Goal: Navigation & Orientation: Find specific page/section

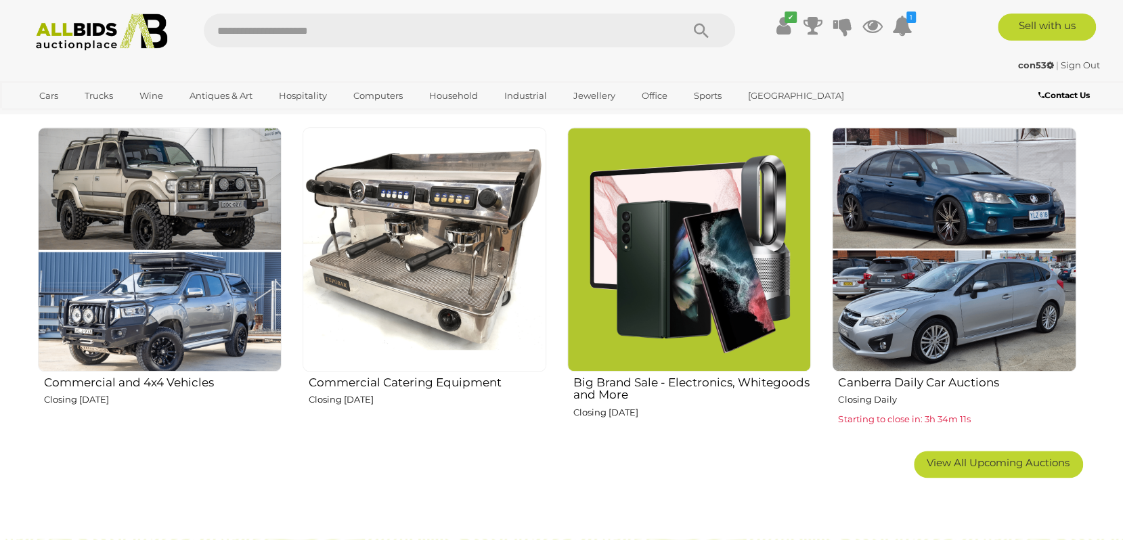
scroll to position [677, 0]
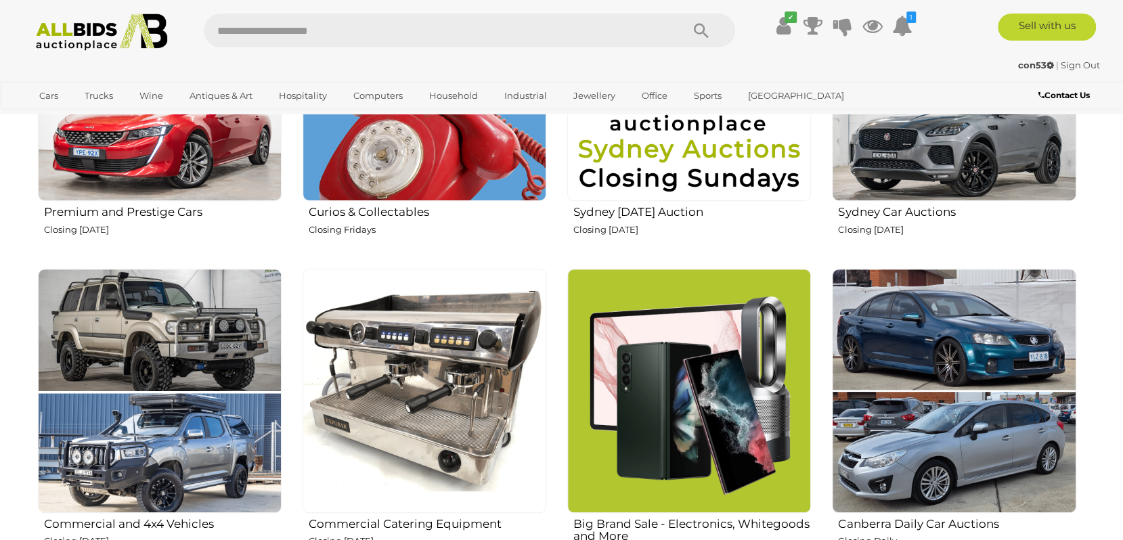
click at [127, 357] on img at bounding box center [160, 391] width 244 height 244
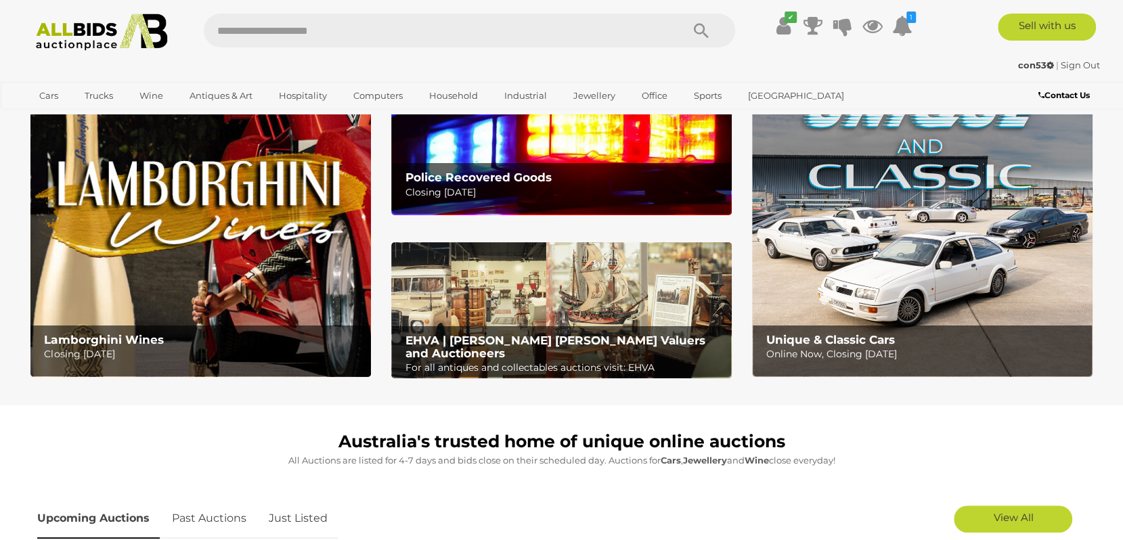
scroll to position [0, 0]
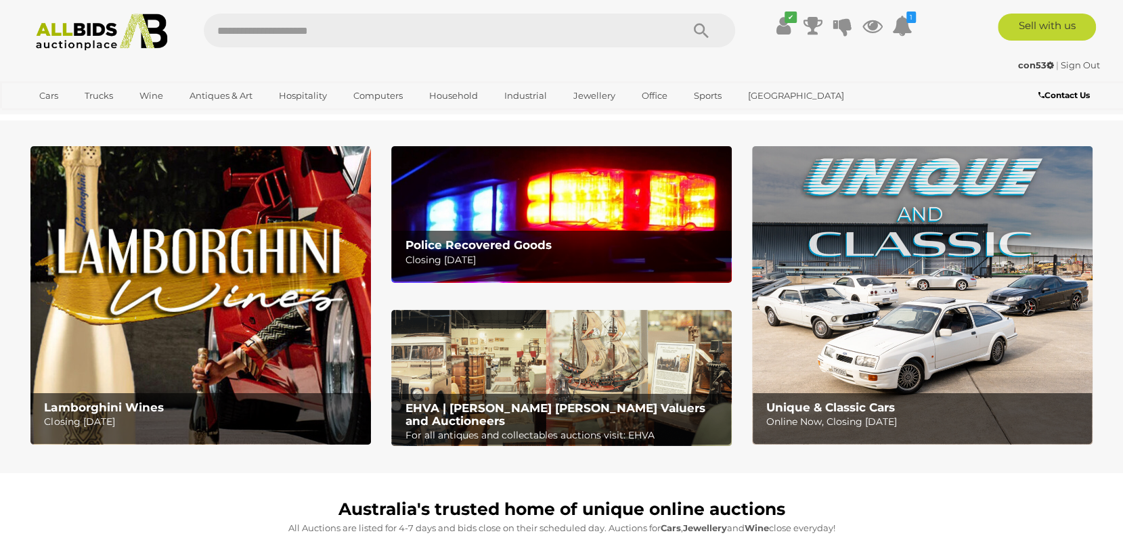
click at [594, 266] on p "Closing Tuesday 14th October" at bounding box center [564, 260] width 319 height 17
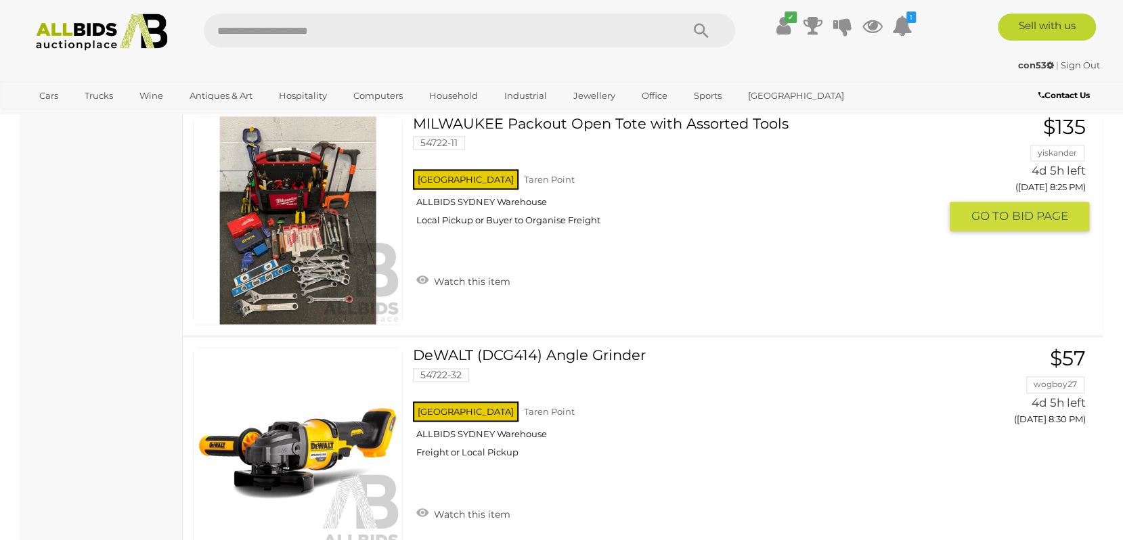
scroll to position [4602, 0]
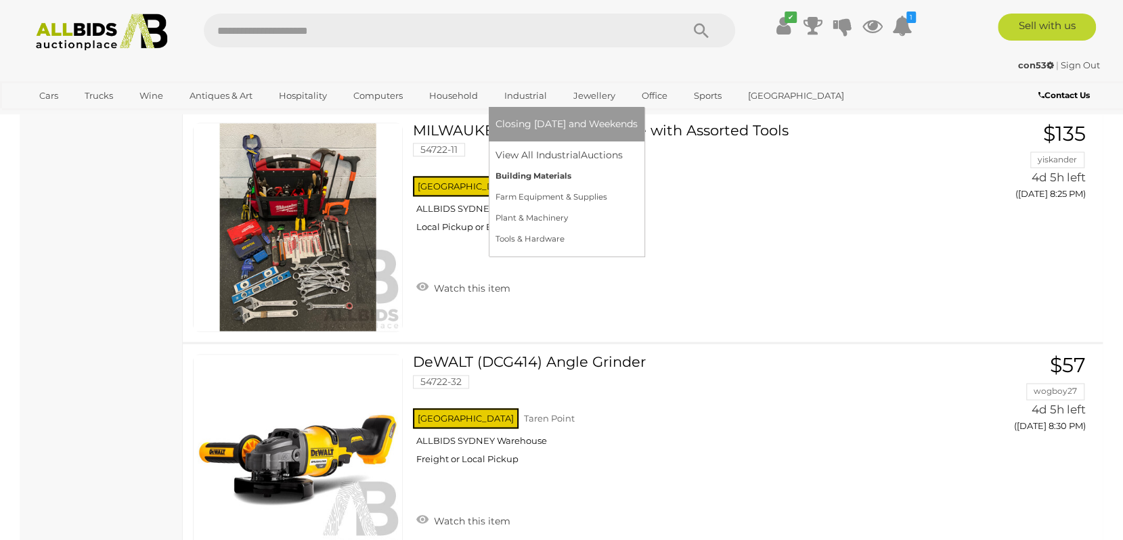
click at [527, 177] on link "Building Materials" at bounding box center [566, 176] width 142 height 21
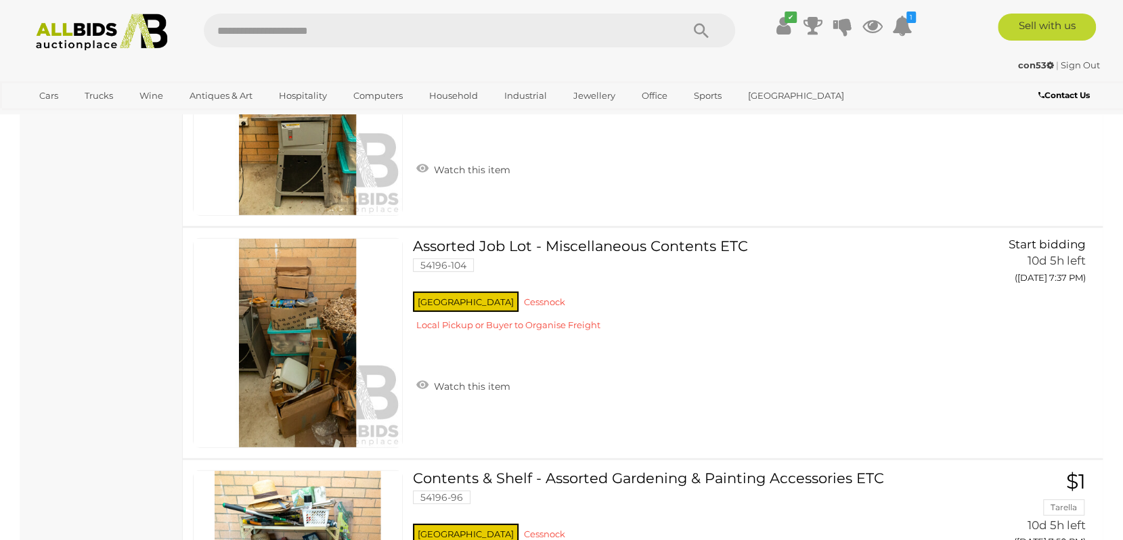
scroll to position [2233, 0]
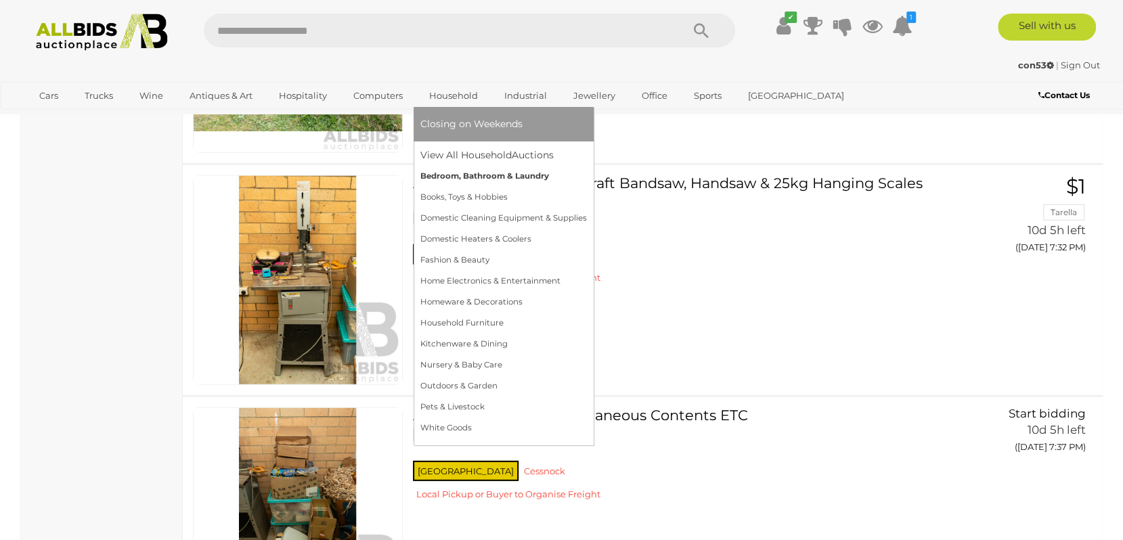
click at [444, 176] on link "Bedroom, Bathroom & Laundry" at bounding box center [503, 176] width 166 height 21
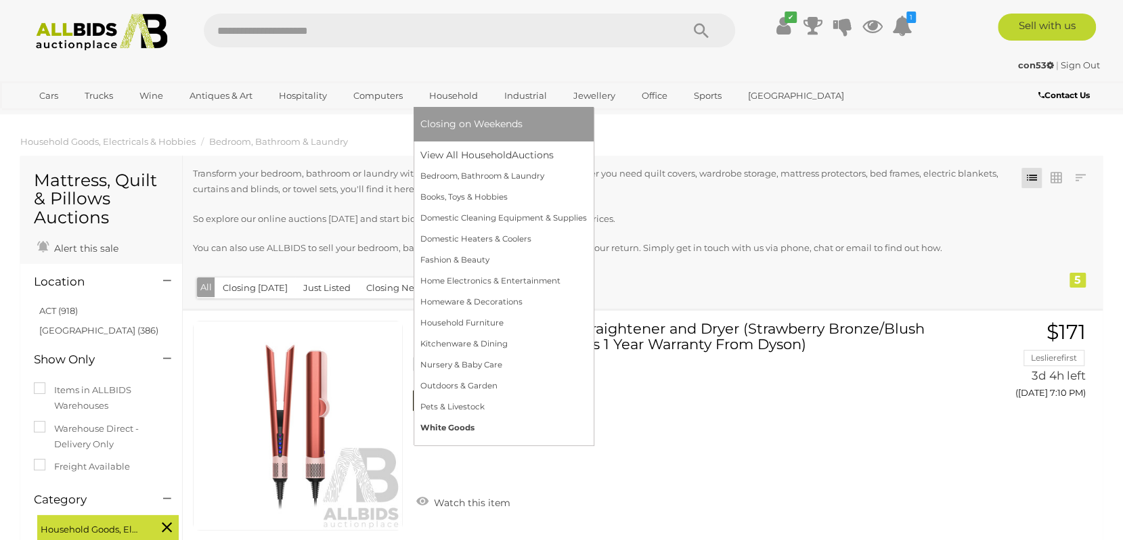
click at [451, 424] on link "White Goods" at bounding box center [503, 428] width 166 height 21
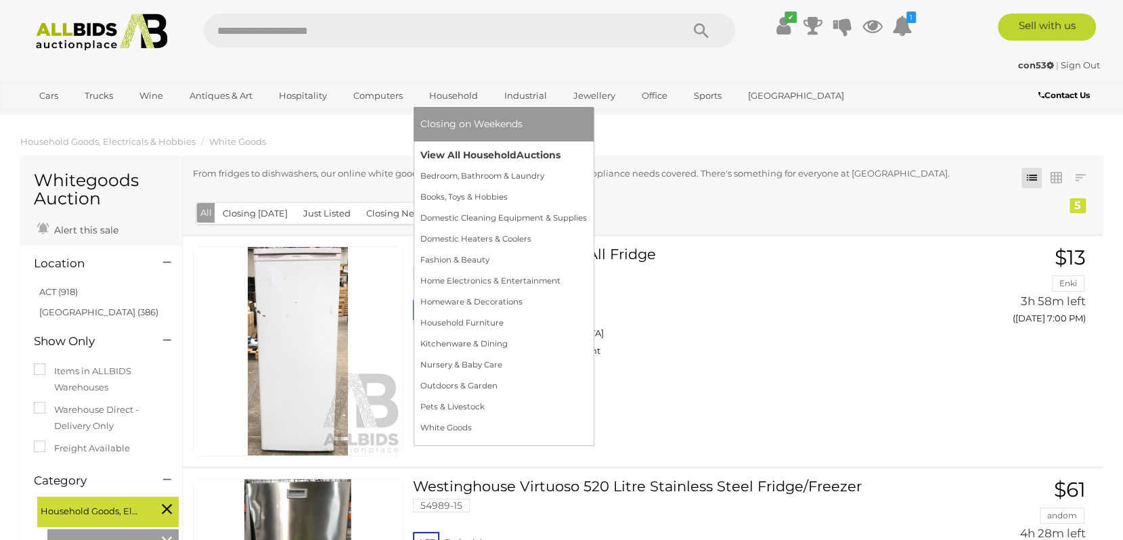
click at [482, 151] on link "View All Household Auctions" at bounding box center [503, 155] width 166 height 21
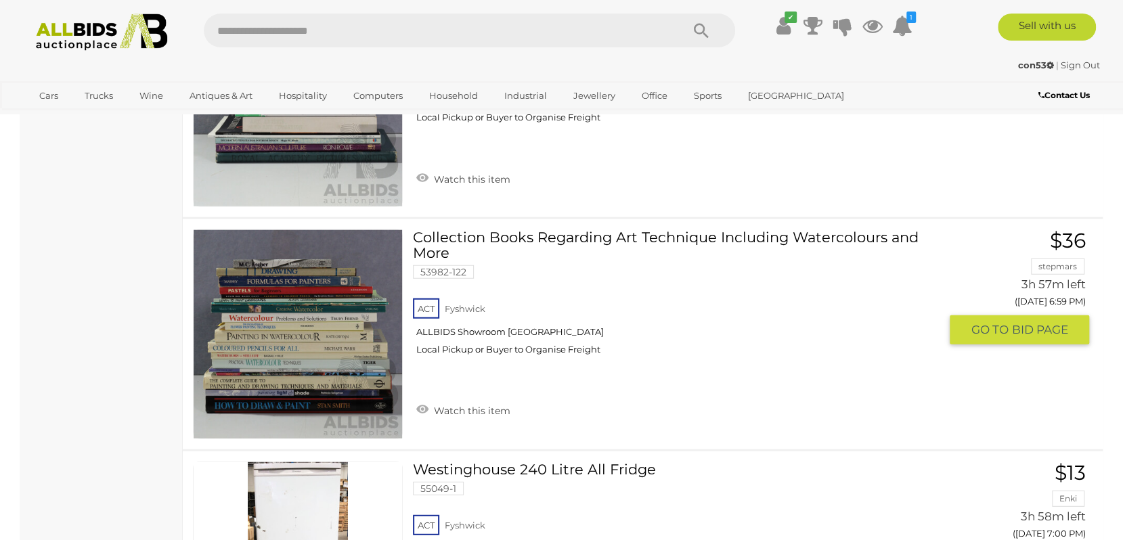
scroll to position [2572, 0]
